Goal: Task Accomplishment & Management: Complete application form

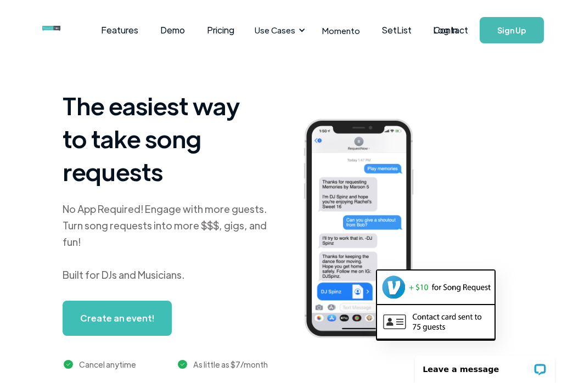
click at [449, 30] on link "Log In" at bounding box center [445, 30] width 47 height 38
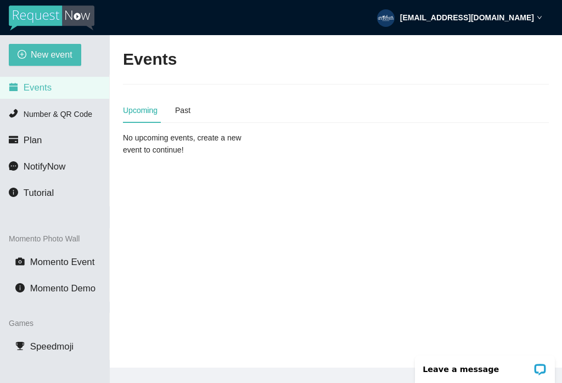
click at [67, 49] on span "New event" at bounding box center [52, 55] width 42 height 14
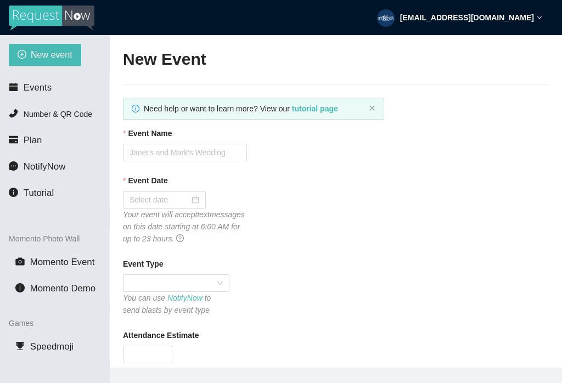
type textarea "https://virtualdj.com/ask/DJ_Spinz"
click at [208, 153] on input "Event Name" at bounding box center [185, 153] width 124 height 18
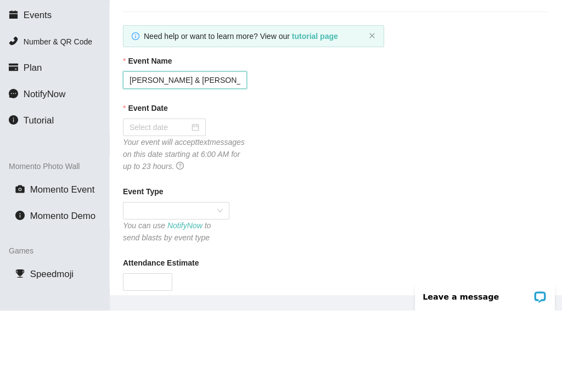
type input "Casey & Ryann’s Wedding"
click at [186, 194] on input "Event Date" at bounding box center [160, 200] width 60 height 12
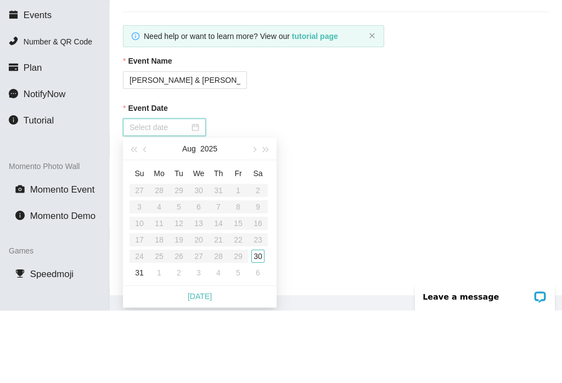
scroll to position [52, 0]
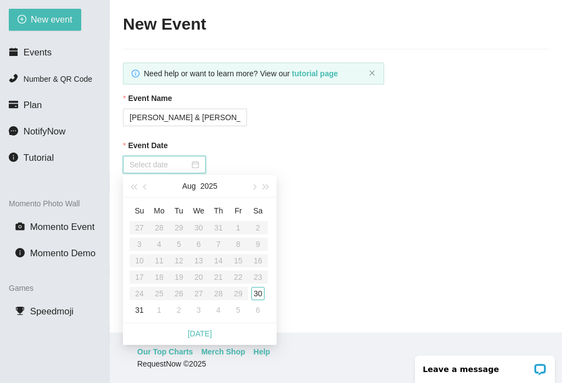
type input "08/30/2025"
click at [260, 287] on div "30" at bounding box center [257, 293] width 13 height 13
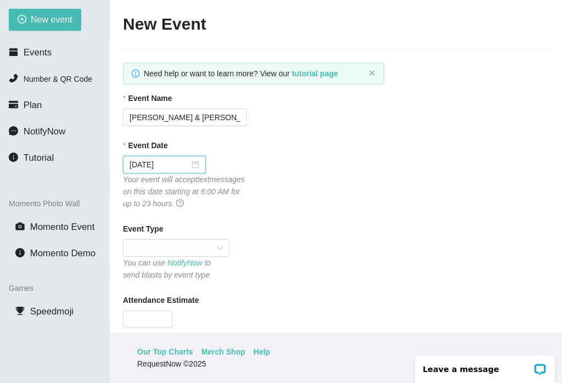
click at [207, 240] on span at bounding box center [176, 248] width 93 height 16
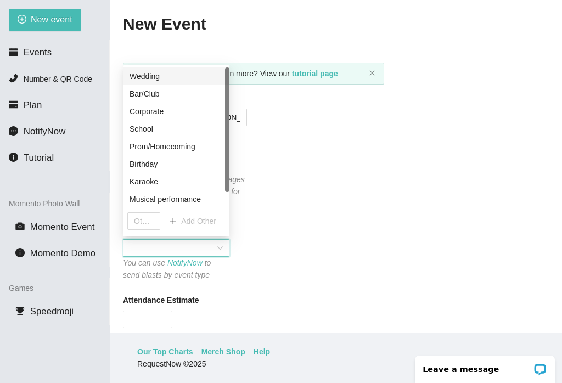
click at [177, 70] on div "Wedding" at bounding box center [176, 76] width 93 height 12
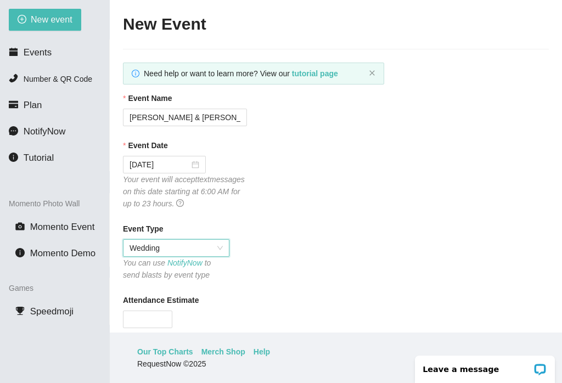
click at [159, 311] on input "Attendance Estimate" at bounding box center [147, 319] width 48 height 16
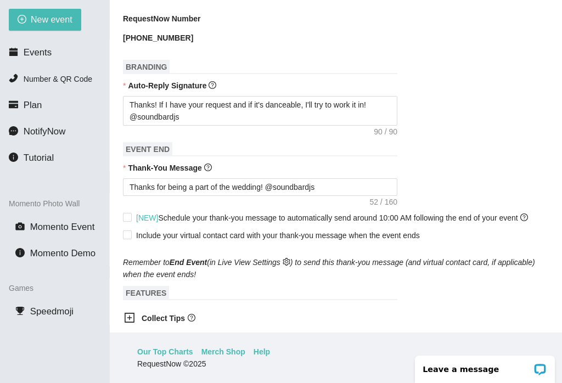
scroll to position [328, 0]
type input "163"
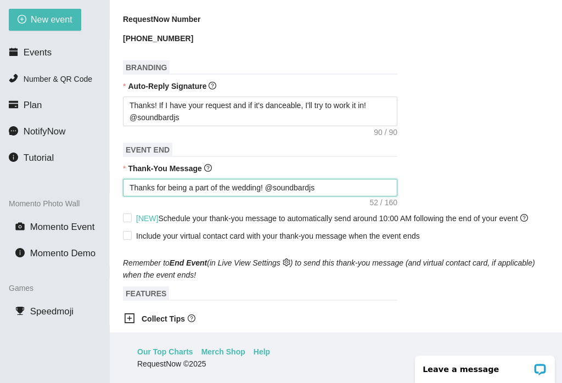
click at [241, 179] on textarea "Thanks for being a part of the wedding! @soundbardjs" at bounding box center [260, 188] width 274 height 18
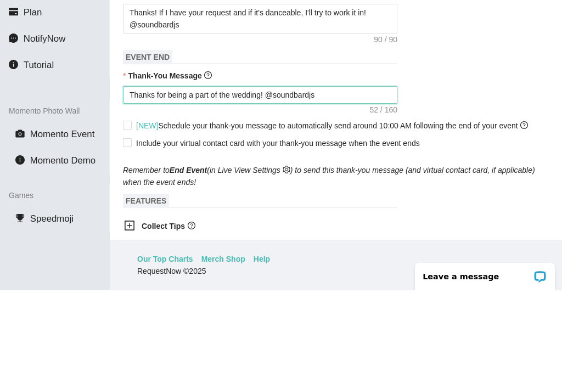
type textarea "Thanks for being a part of thewedding! @soundbardjs"
type textarea "Thanks for being a part of thwedding! @soundbardjs"
type textarea "Thanks for being a part of twedding! @soundbardjs"
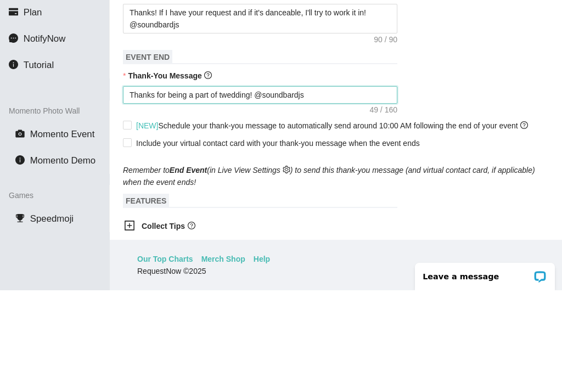
type textarea "Thanks for being a part of wedding! @soundbardjs"
type textarea "Thanks for being a part of Cwedding! @soundbardjs"
type textarea "Thanks for being a part of Cawedding! @soundbardjs"
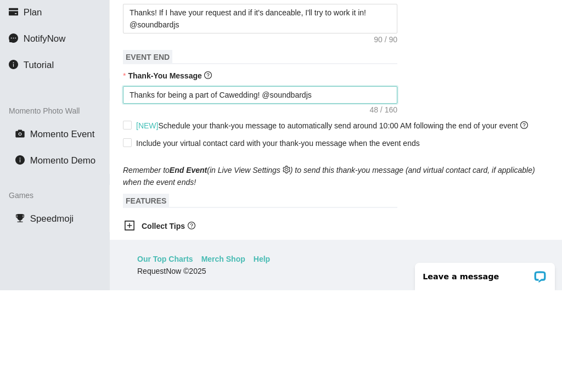
type textarea "Thanks for being a part of Cawedding! @soundbardjs"
type textarea "Thanks for being a part of Caswedding! @soundbardjs"
type textarea "Thanks for being a part of Casewedding! @soundbardjs"
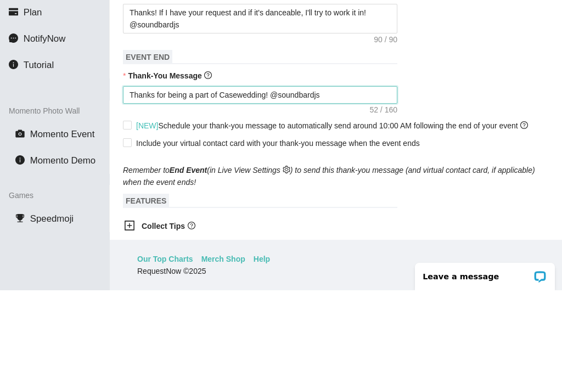
type textarea "Thanks for being a part of Caseywedding! @soundbardjs"
type textarea "Thanks for being a part of Casey wedding! @soundbardjs"
type textarea "Thanks for being a part of Casey &wedding! @soundbardjs"
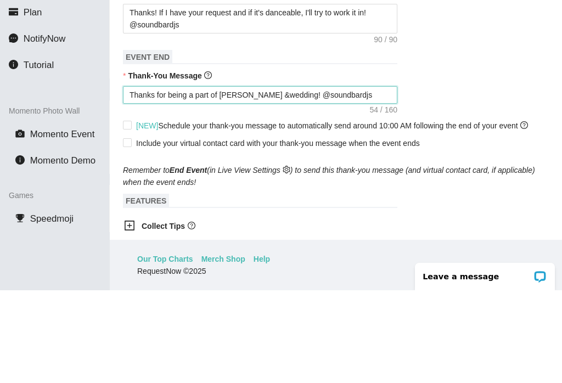
type textarea "Thanks for being a part of Casey &wedding! @soundbardjs"
type textarea "Thanks for being a part of Casey & wedding! @soundbardjs"
type textarea "Thanks for being a part of Casey & Rwedding! @soundbardjs"
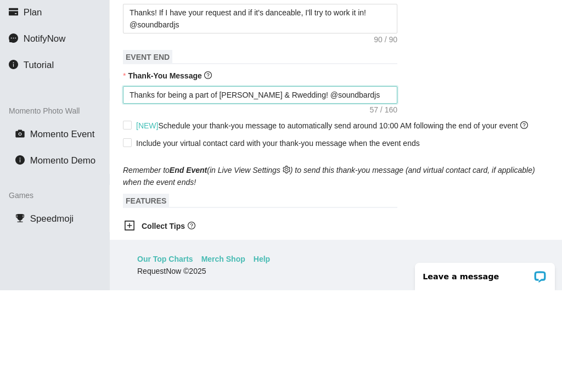
type textarea "Thanks for being a part of Casey & Rywedding! @soundbardjs"
type textarea "Thanks for being a part of Casey & Ryawedding! @soundbardjs"
type textarea "Thanks for being a part of Casey & Ryanwedding! @soundbardjs"
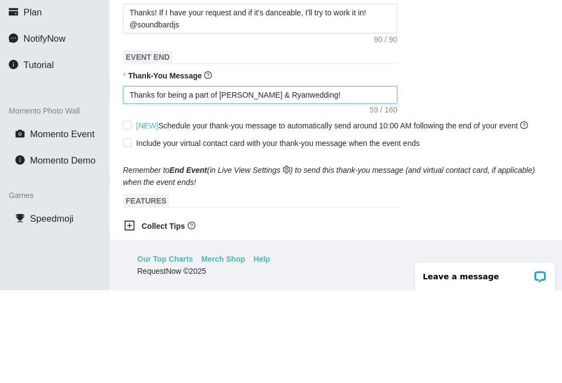
type textarea "Thanks for being a part of Casey & Ryanwedding! @soundbardjs"
type textarea "Thanks for being a part of Casey & Ryannwedding! @soundbardjs"
type textarea "Thanks for being a part of Casey & Ryann’wedding! @soundbardjs"
type textarea "Thanks for being a part of Casey & Ryann’swedding! @soundbardjs"
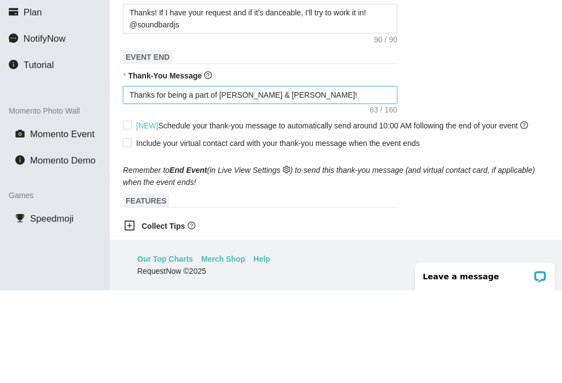
type textarea "Thanks for being a part of Casey & Ryann’s wedding! @soundbardjs"
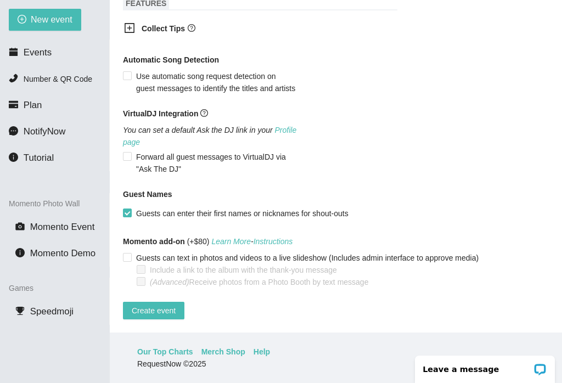
scroll to position [623, 0]
type textarea "Thanks for being a part of Casey & Ryann’s wedding! @soundbardjs"
click at [130, 71] on input "Use automatic song request detection on guest messages to identify the titles a…" at bounding box center [127, 75] width 8 height 8
checkbox input "true"
click at [165, 311] on span "Create event" at bounding box center [154, 311] width 44 height 12
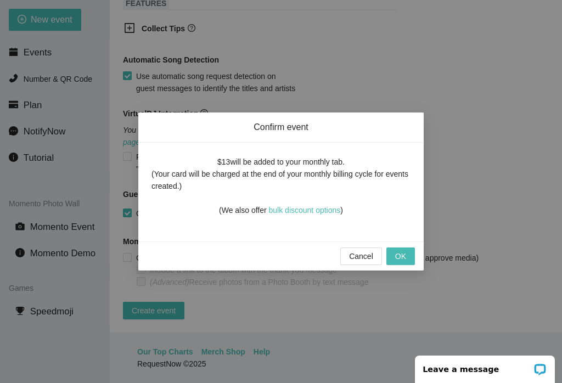
click at [408, 256] on button "OK" at bounding box center [400, 257] width 29 height 18
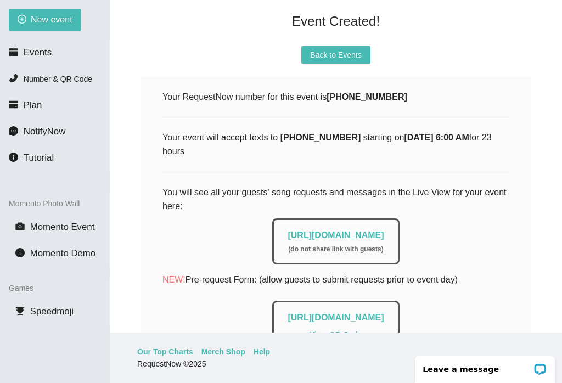
scroll to position [83, 0]
click at [384, 230] on link "https://app.requestnow.io/live/rojaabe" at bounding box center [336, 234] width 96 height 9
